Goal: Task Accomplishment & Management: Manage account settings

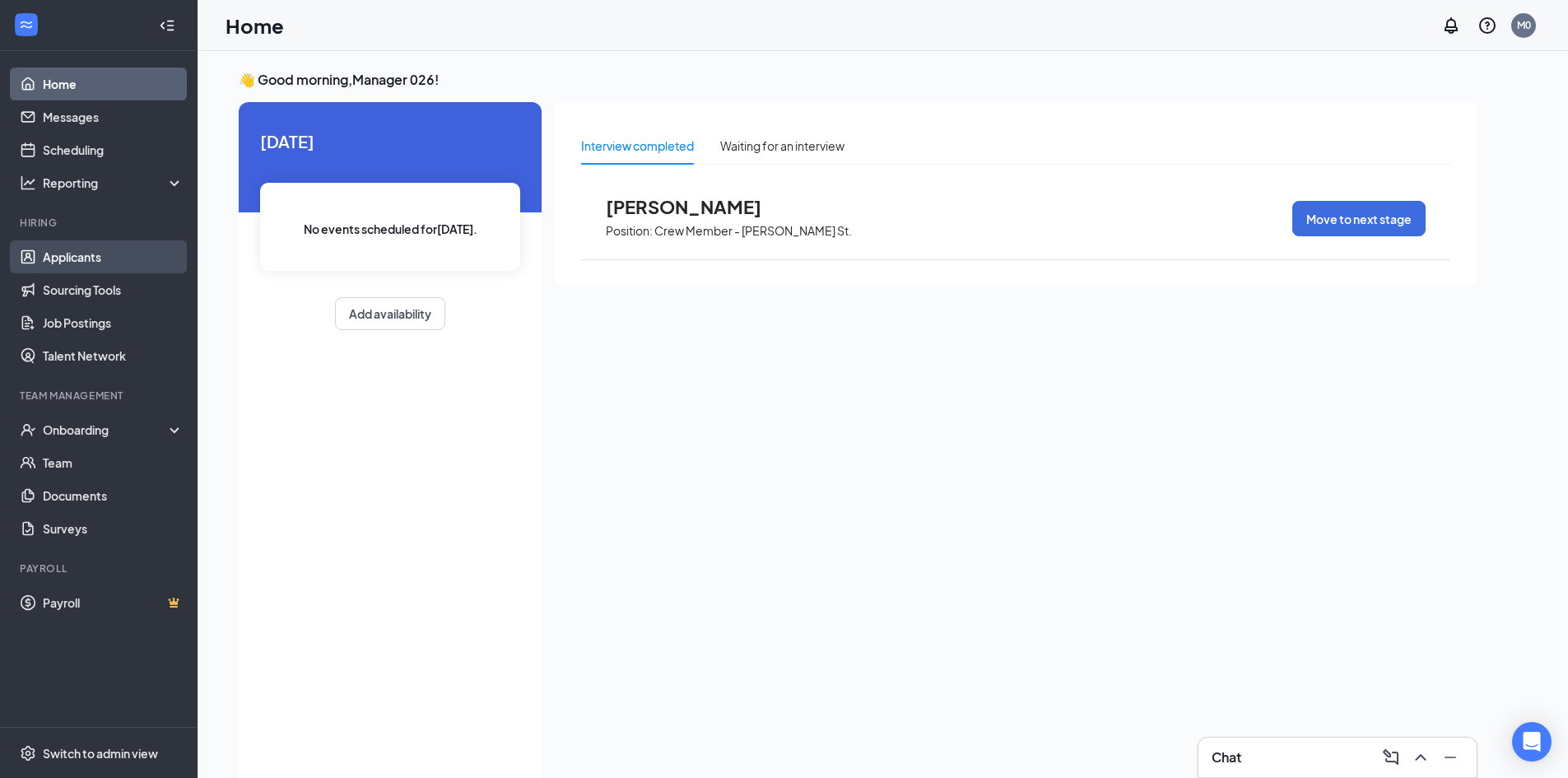
click at [98, 257] on link "Applicants" at bounding box center [114, 257] width 141 height 33
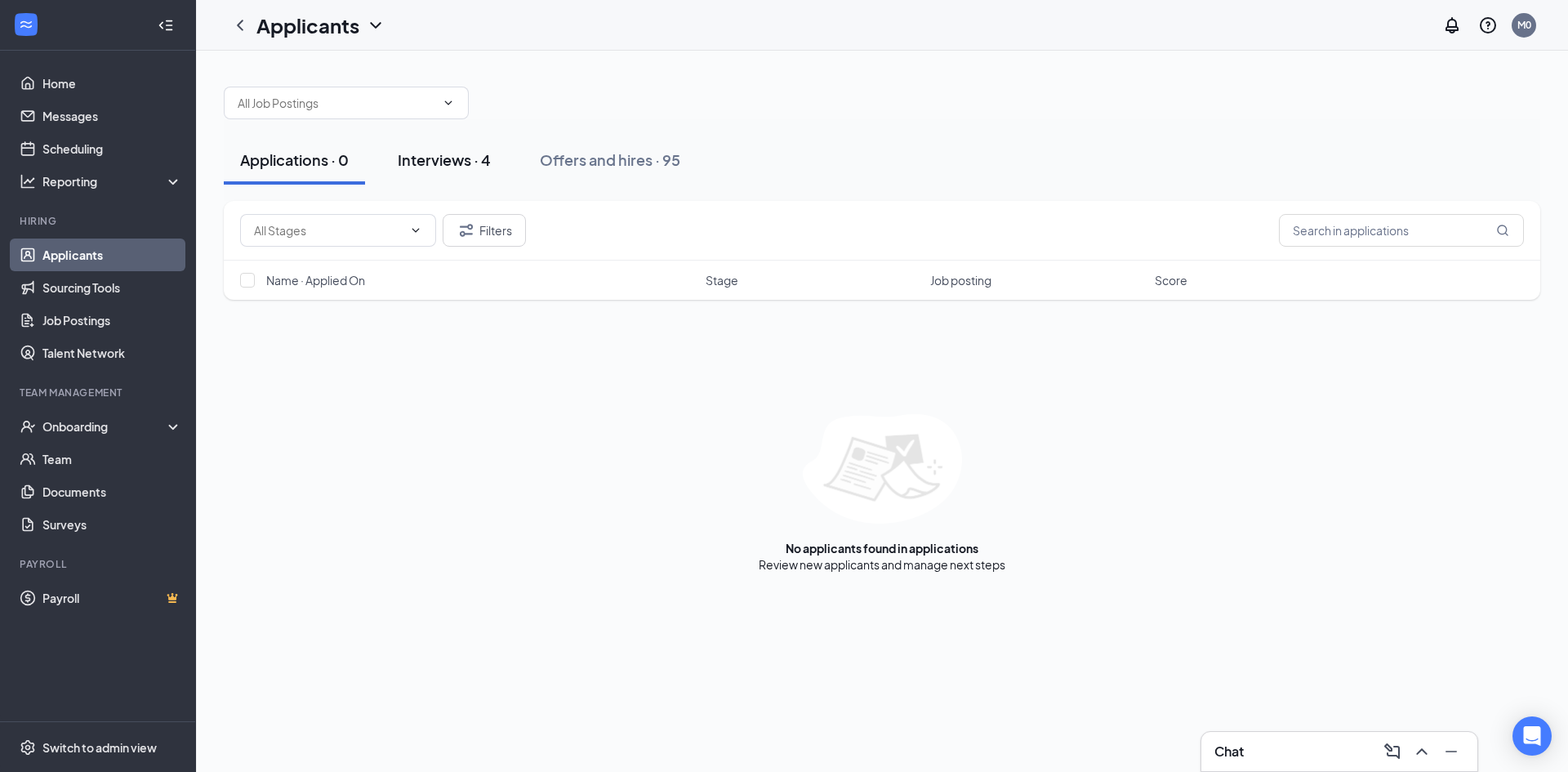
click at [436, 170] on button "Interviews · 4" at bounding box center [444, 160] width 126 height 49
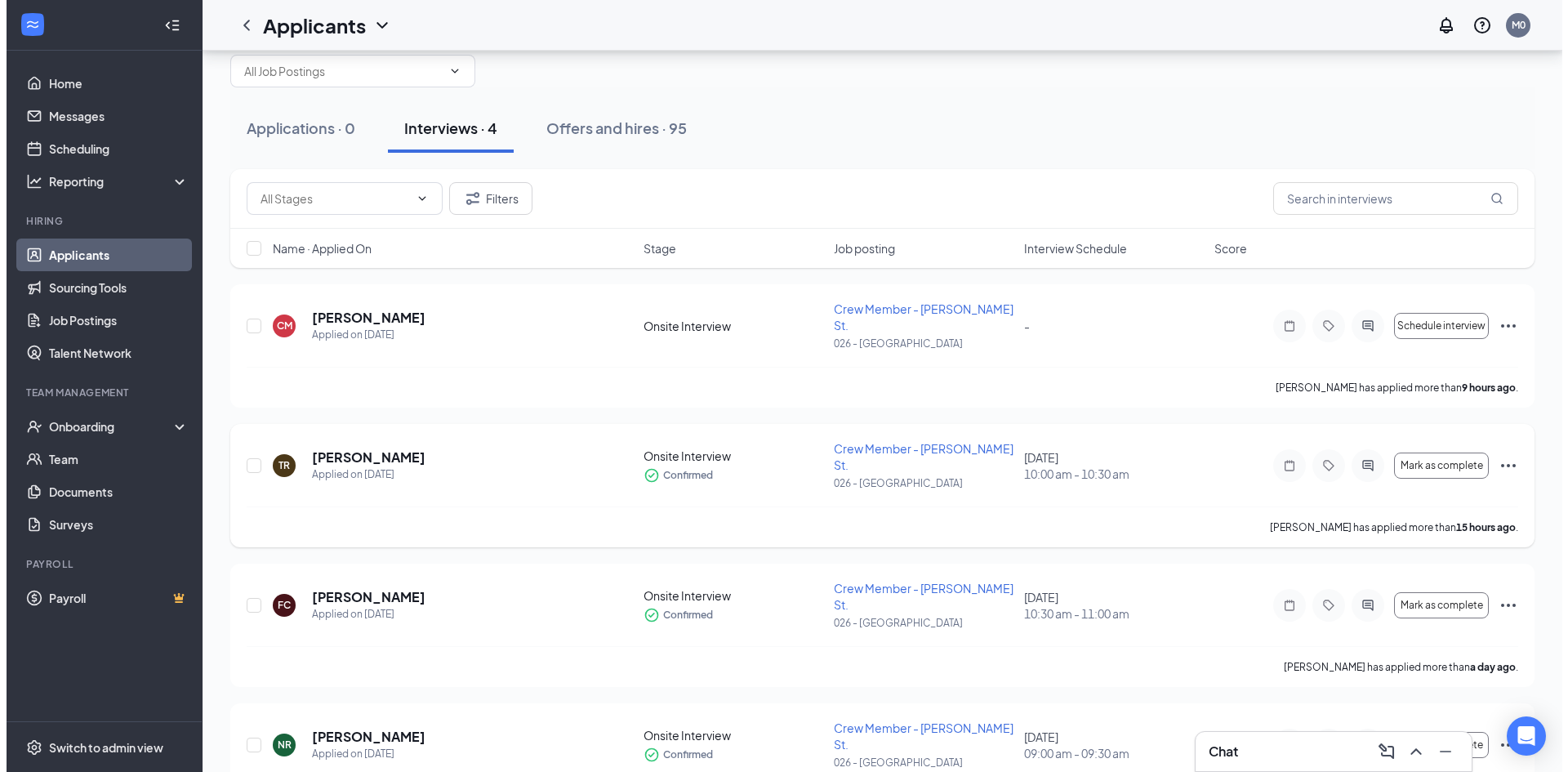
scroll to position [49, 0]
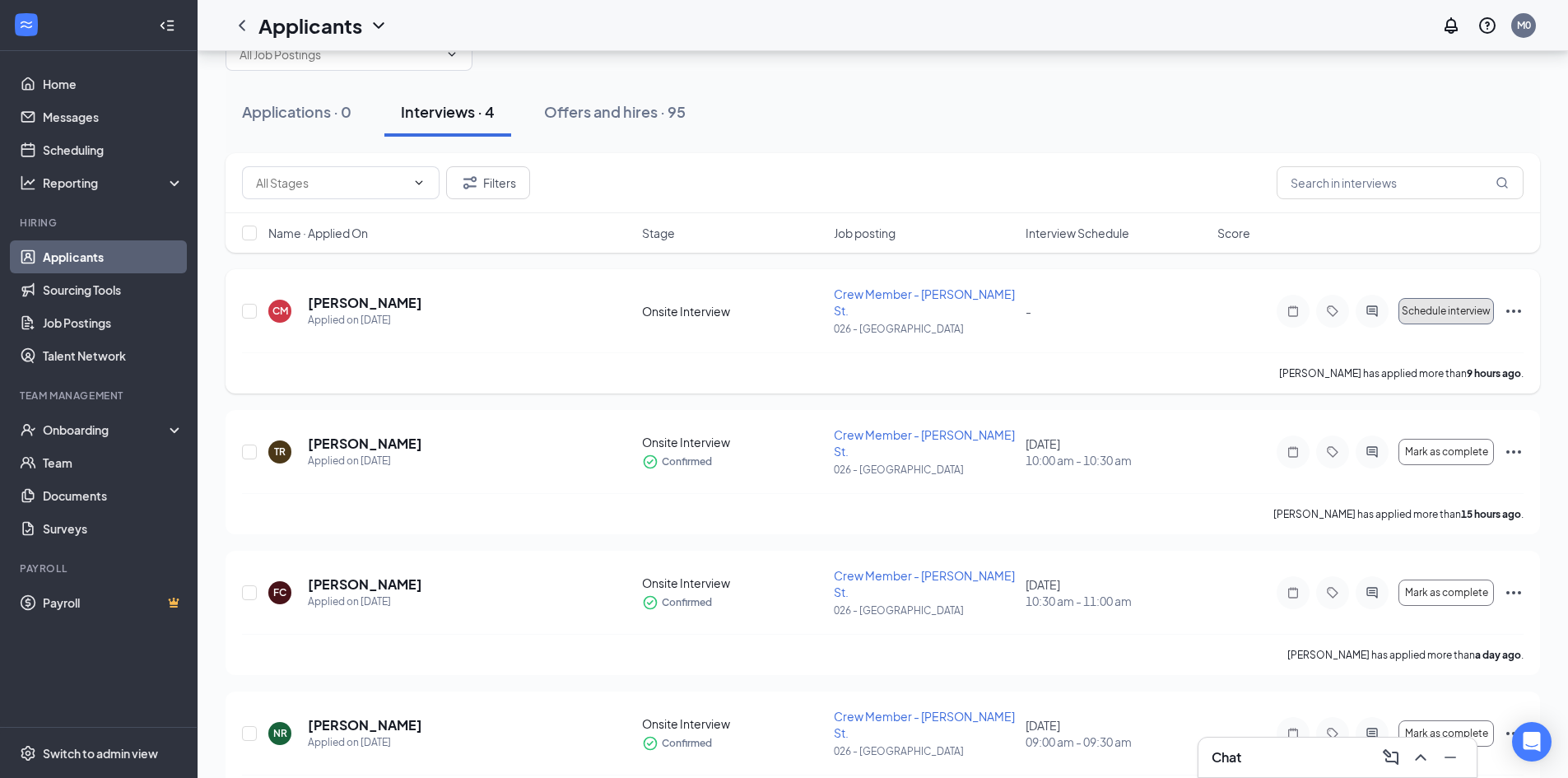
click at [1454, 305] on span "Schedule interview" at bounding box center [1445, 311] width 89 height 12
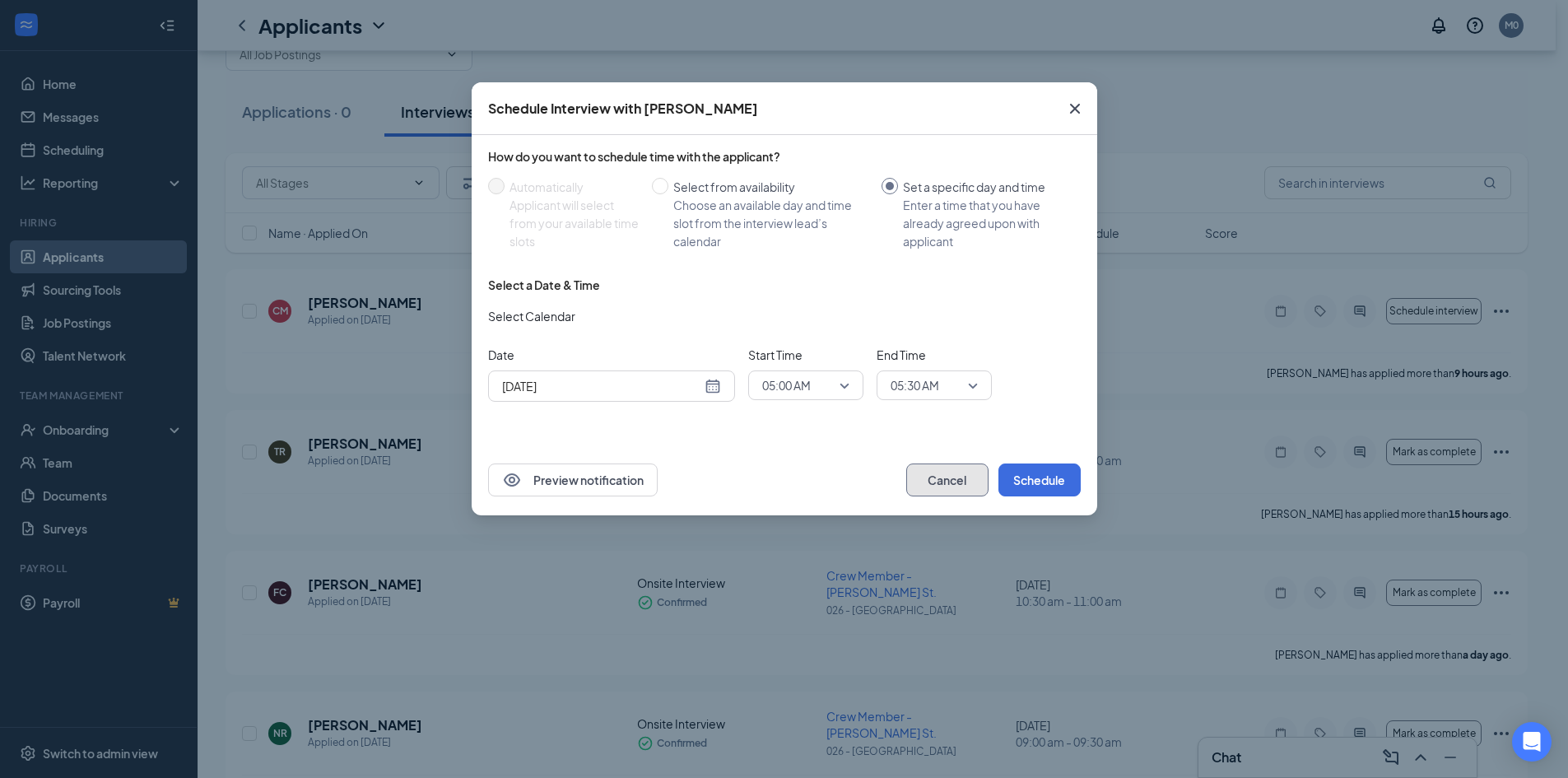
click at [954, 480] on button "Cancel" at bounding box center [947, 480] width 82 height 33
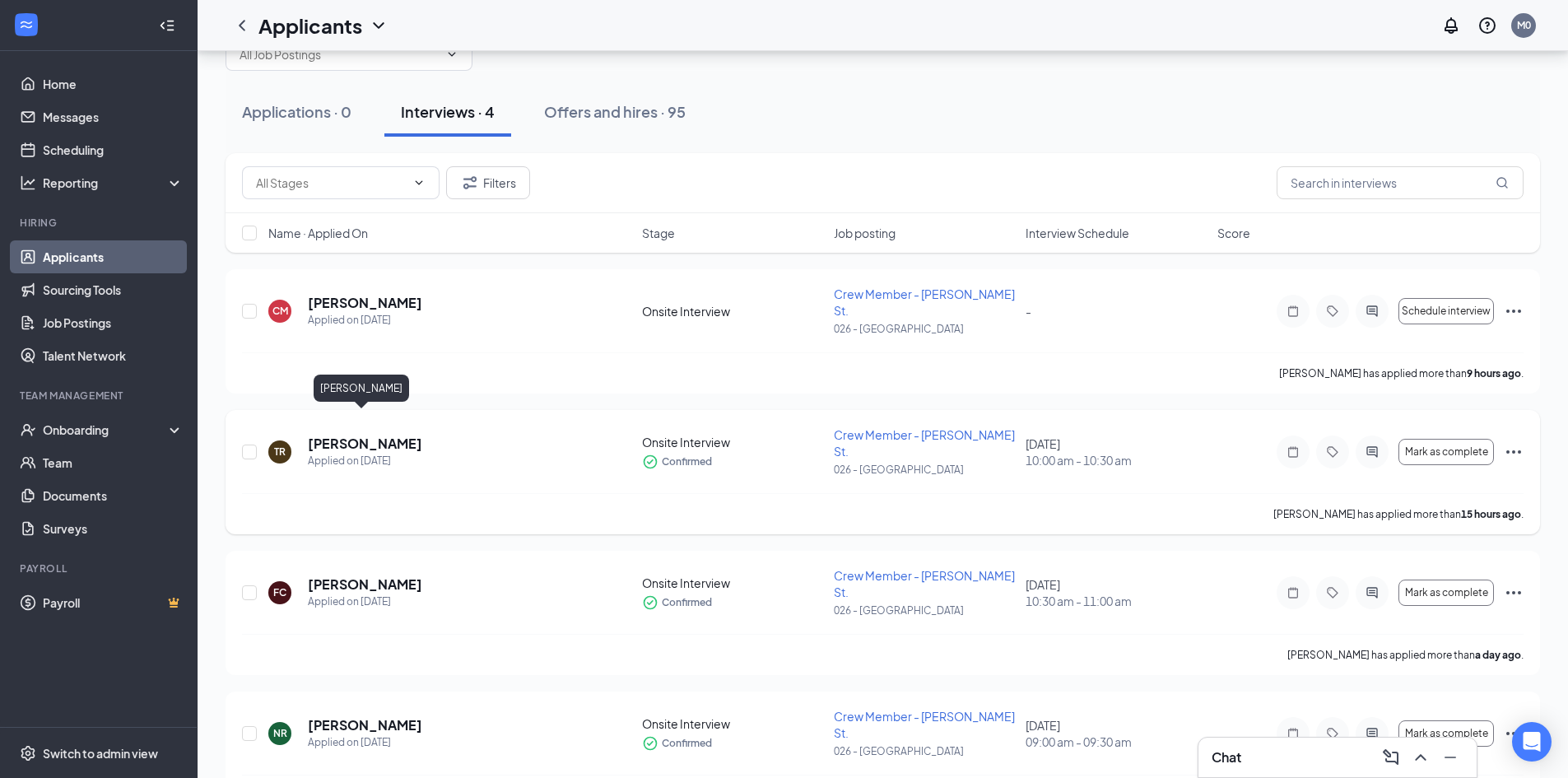
click at [334, 435] on h5 "[PERSON_NAME]" at bounding box center [365, 444] width 114 height 18
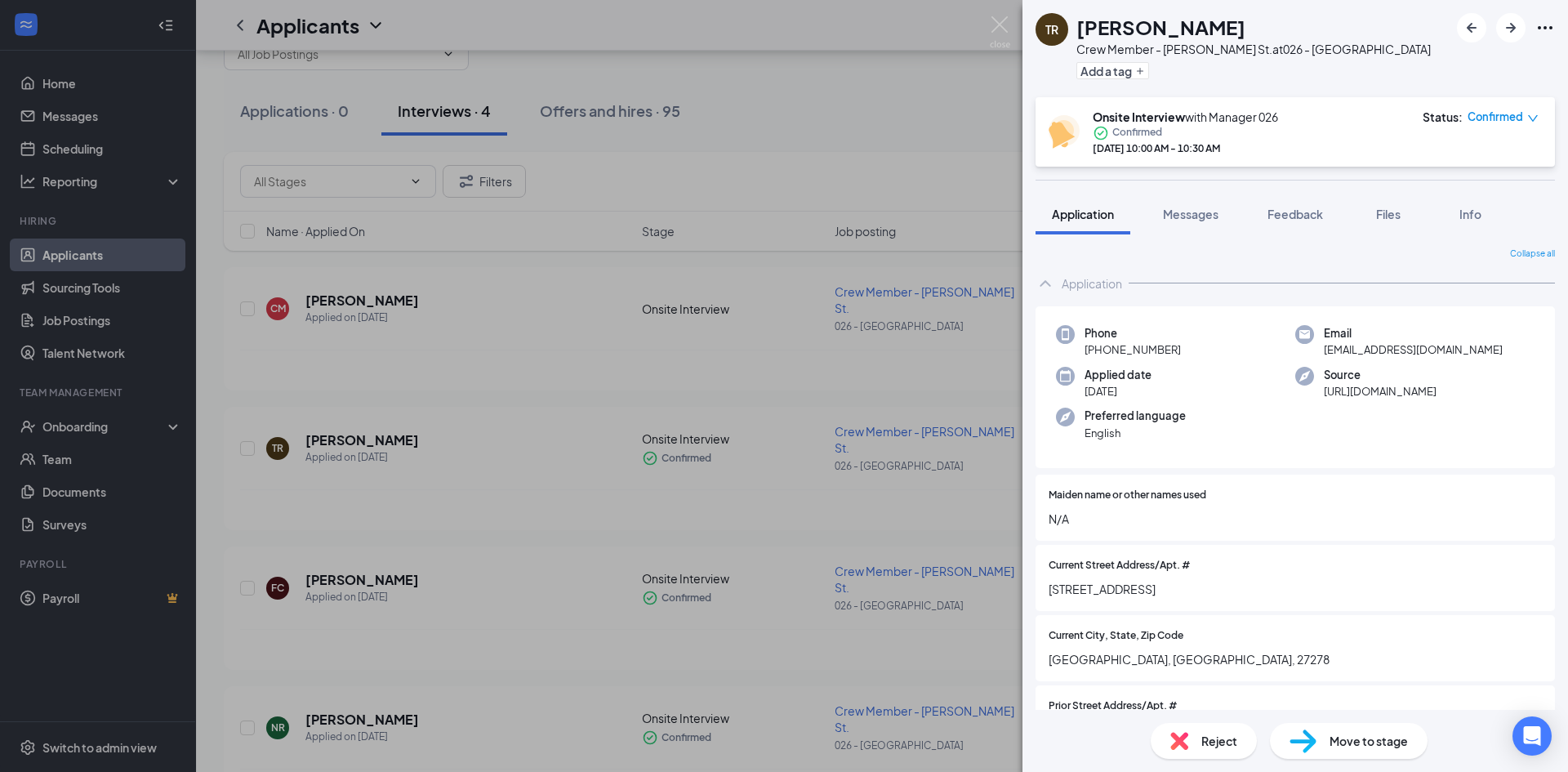
click at [907, 130] on div "TR [PERSON_NAME] Crew Member - [PERSON_NAME][GEOGRAPHIC_DATA] at [GEOGRAPHIC_DA…" at bounding box center [784, 386] width 1568 height 772
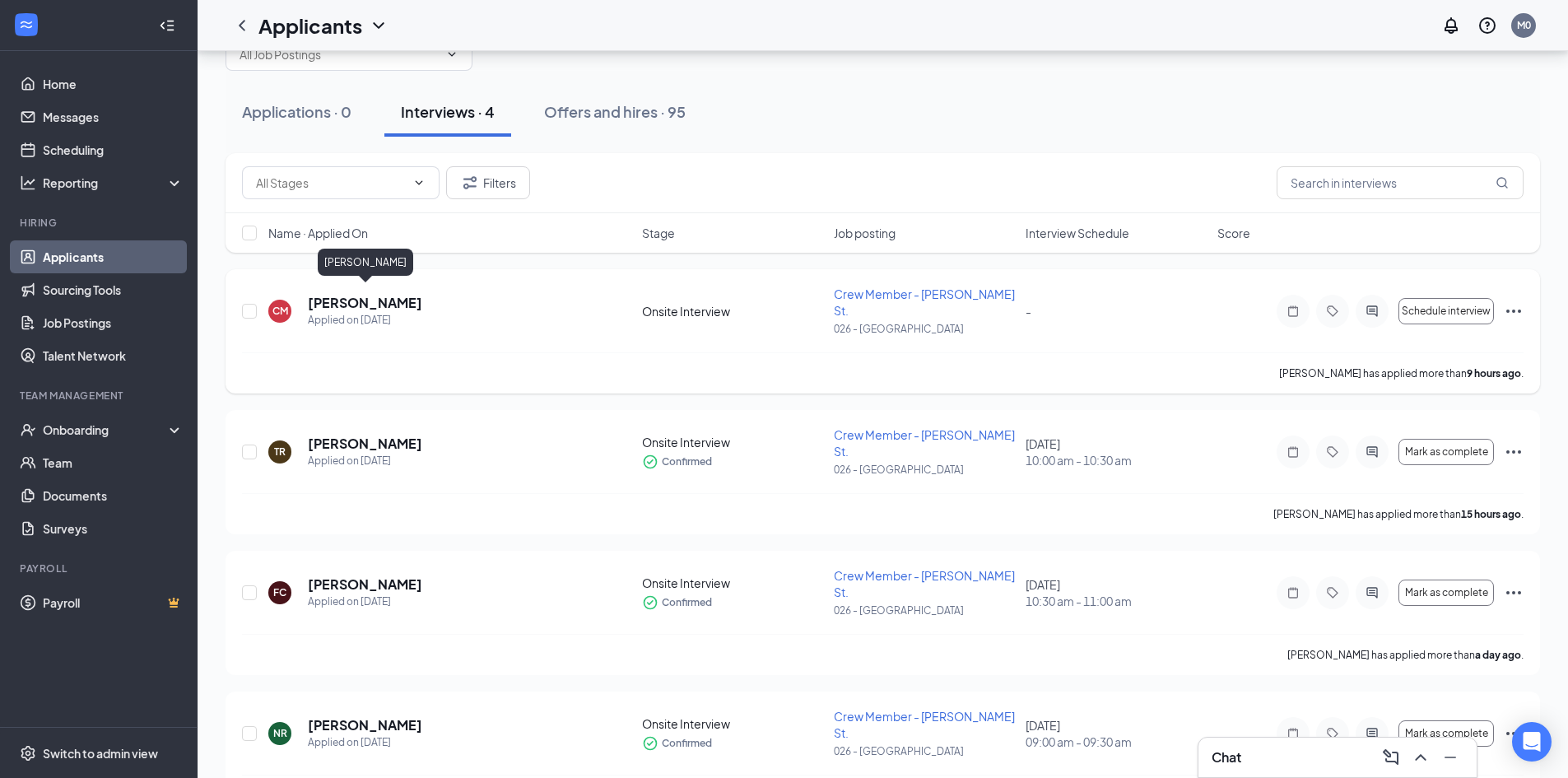
click at [355, 294] on h5 "[PERSON_NAME]" at bounding box center [365, 303] width 114 height 18
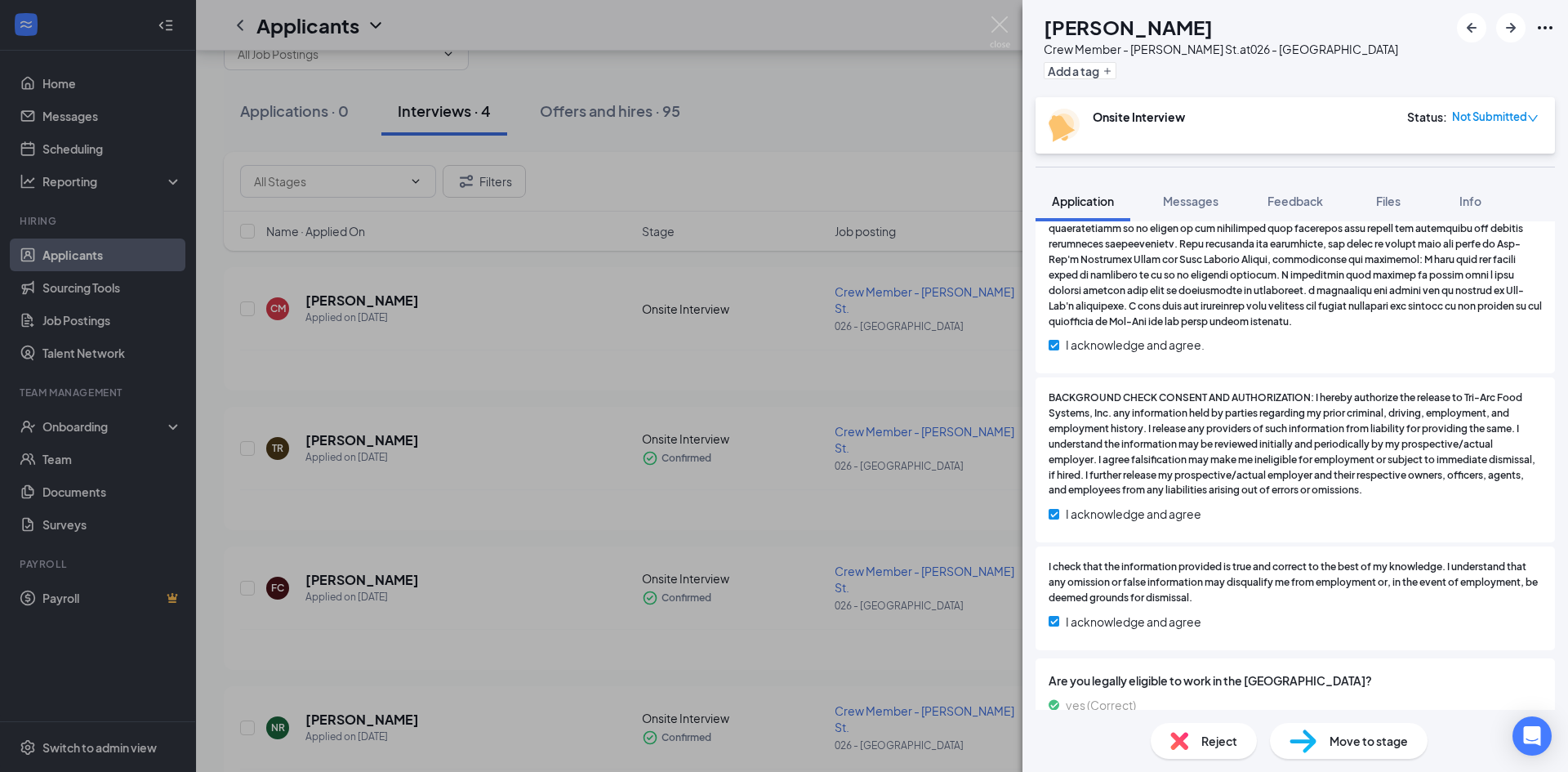
scroll to position [2297, 0]
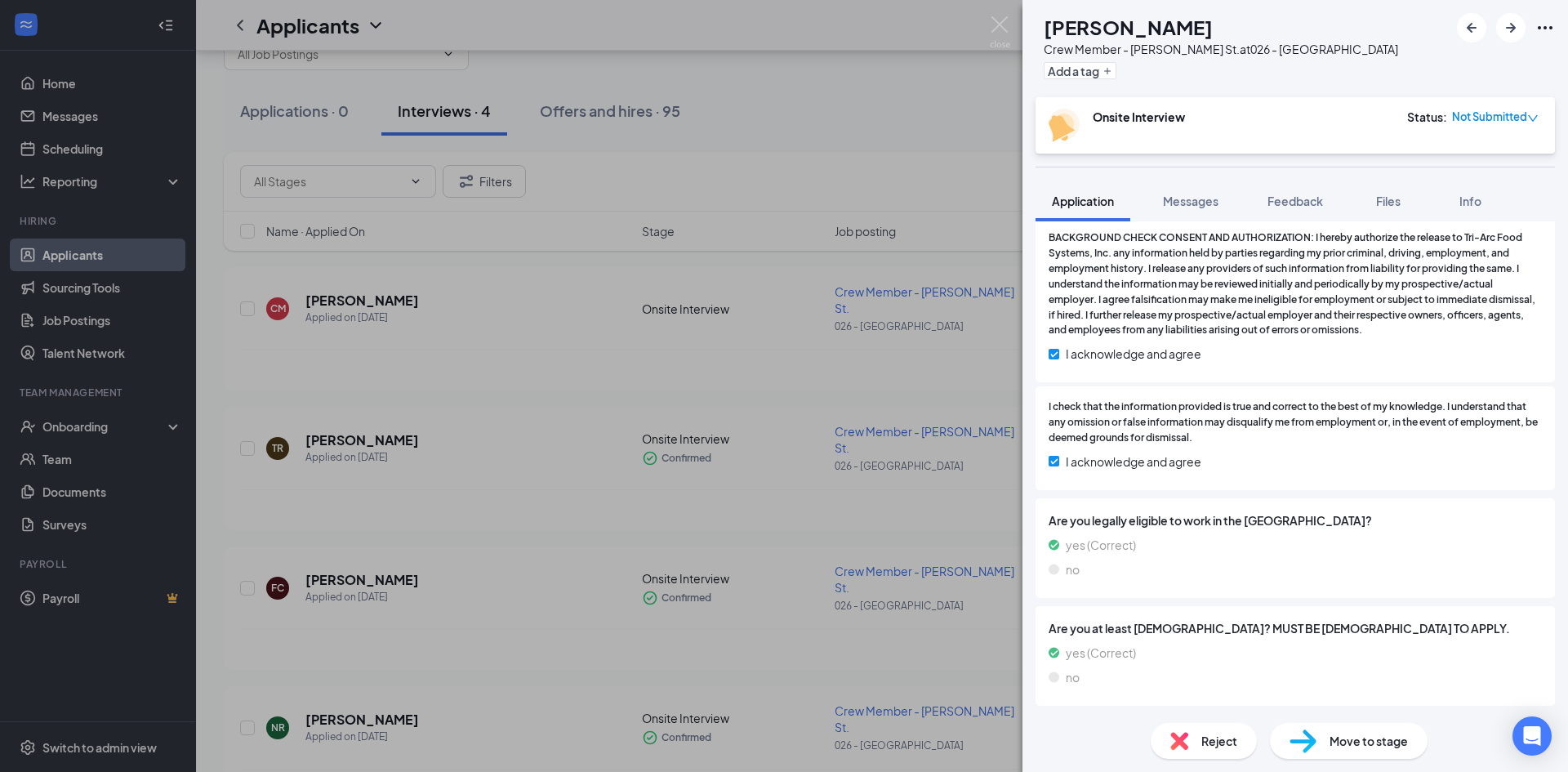
click at [1209, 750] on div "Reject" at bounding box center [1203, 741] width 106 height 36
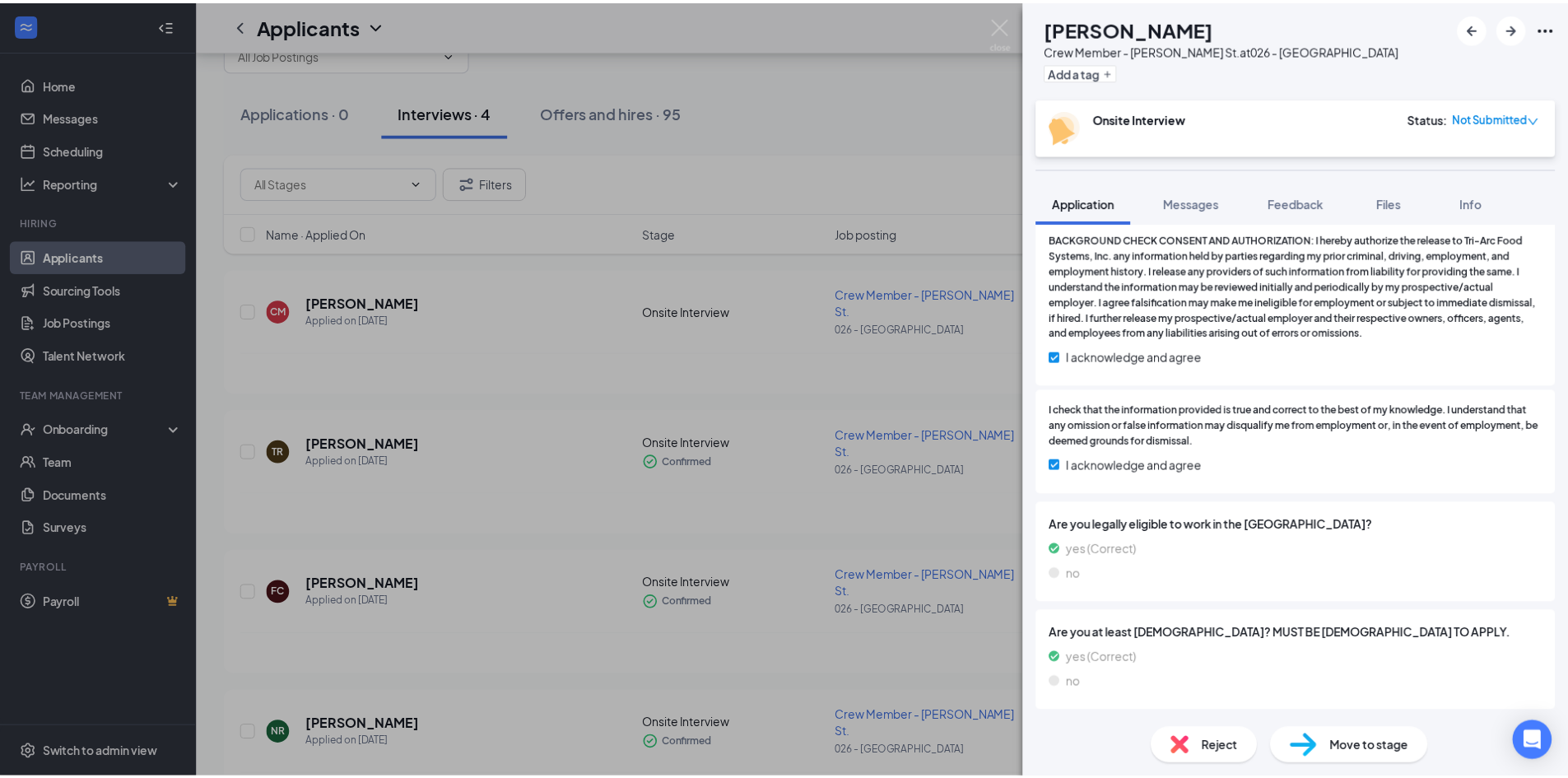
scroll to position [2308, 0]
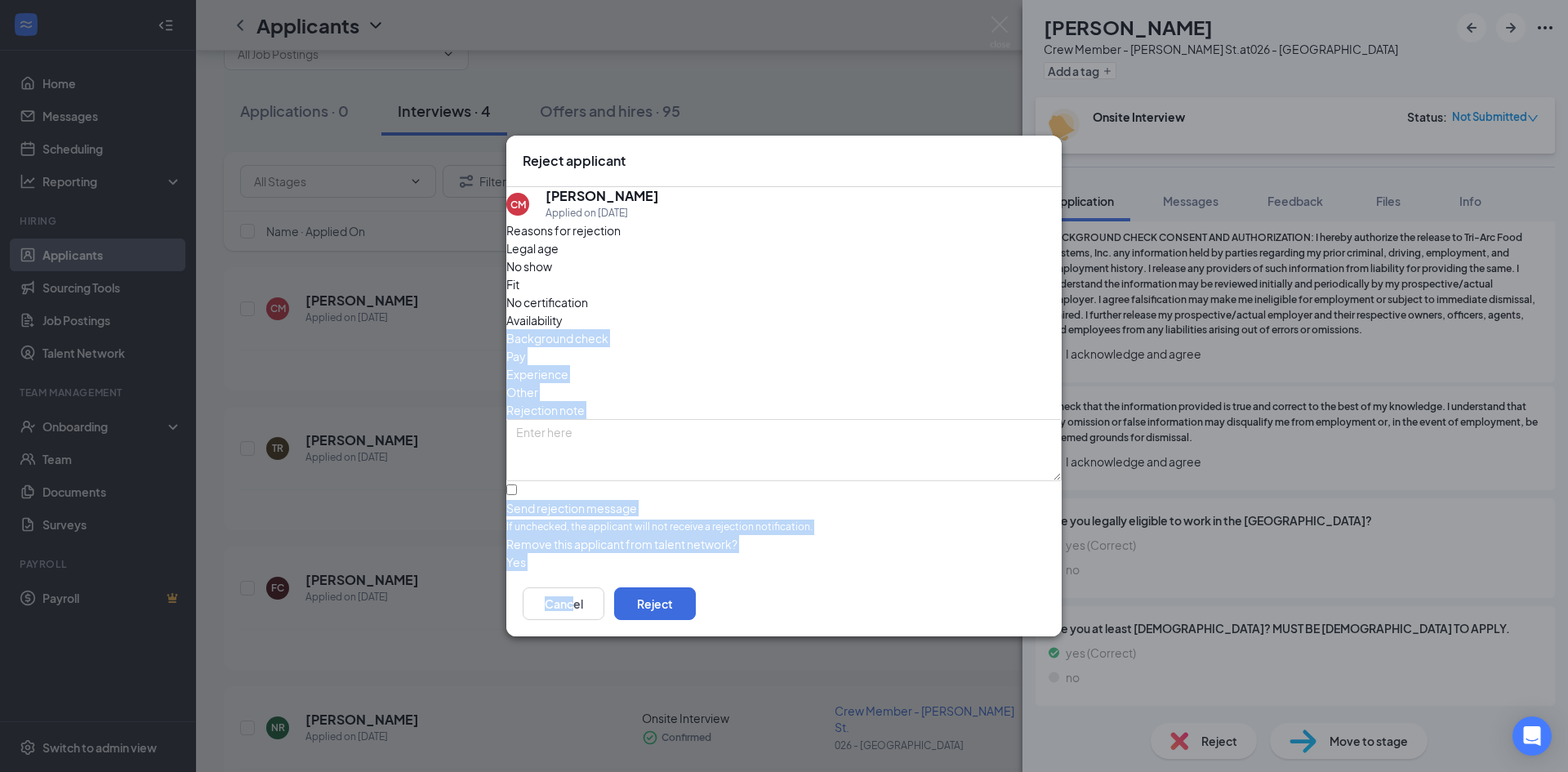
drag, startPoint x: 914, startPoint y: 292, endPoint x: 927, endPoint y: 632, distance: 340.2
click at [925, 636] on div "Reject applicant CM [PERSON_NAME] Applied on [DATE] Reasons for rejection Legal…" at bounding box center [783, 386] width 555 height 500
click at [604, 610] on button "Cancel" at bounding box center [563, 604] width 81 height 33
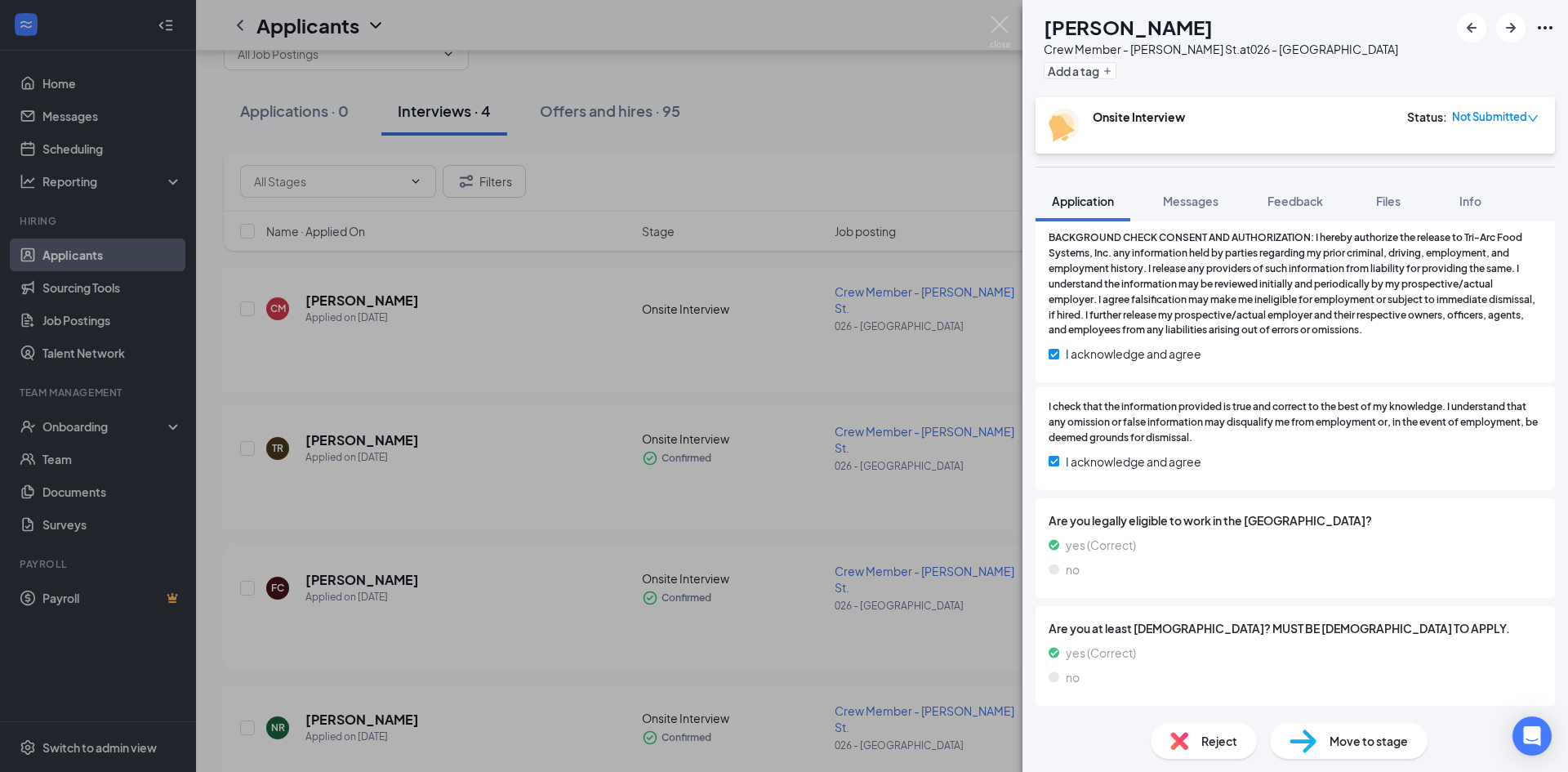
click at [775, 639] on div "CM [PERSON_NAME] Crew Member - [PERSON_NAME][GEOGRAPHIC_DATA] at 026 - [GEOGRAP…" at bounding box center [784, 386] width 1568 height 772
